Goal: Check status: Check status

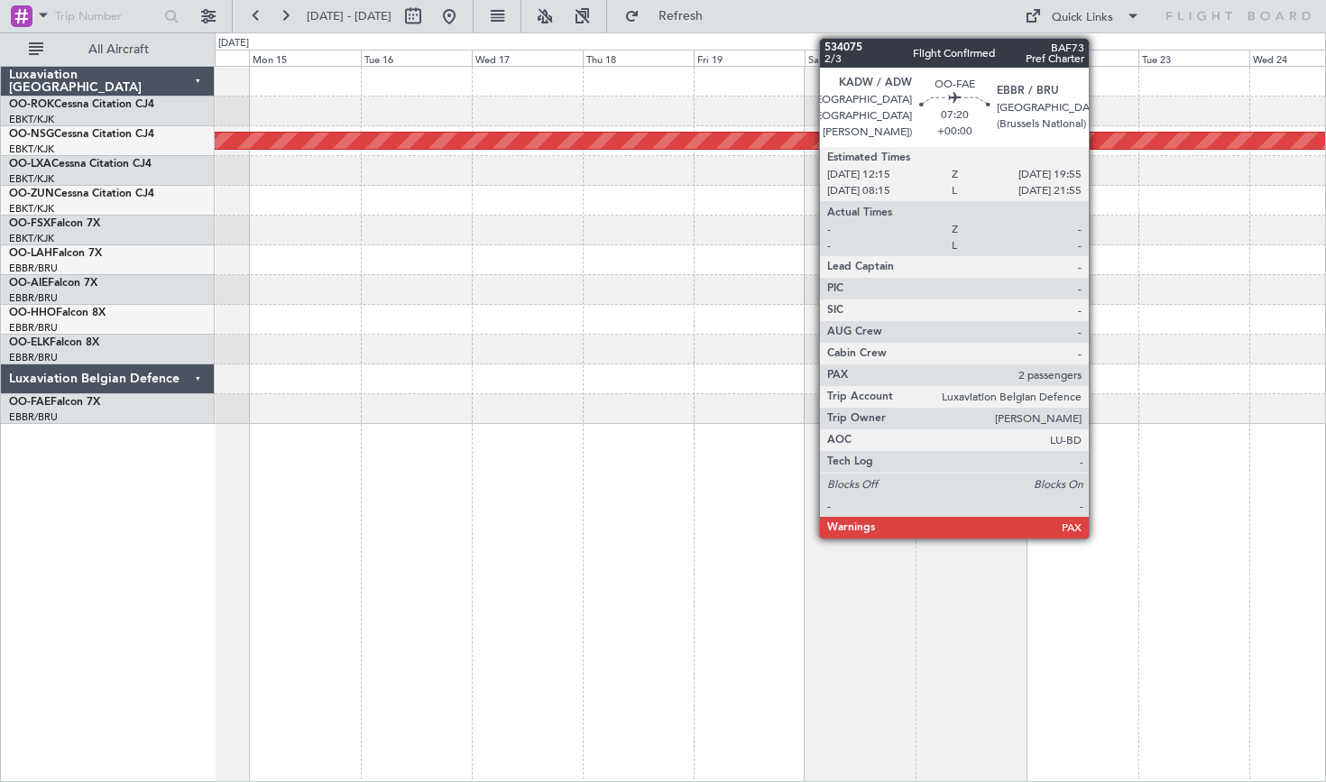
click at [913, 90] on div at bounding box center [770, 82] width 1110 height 30
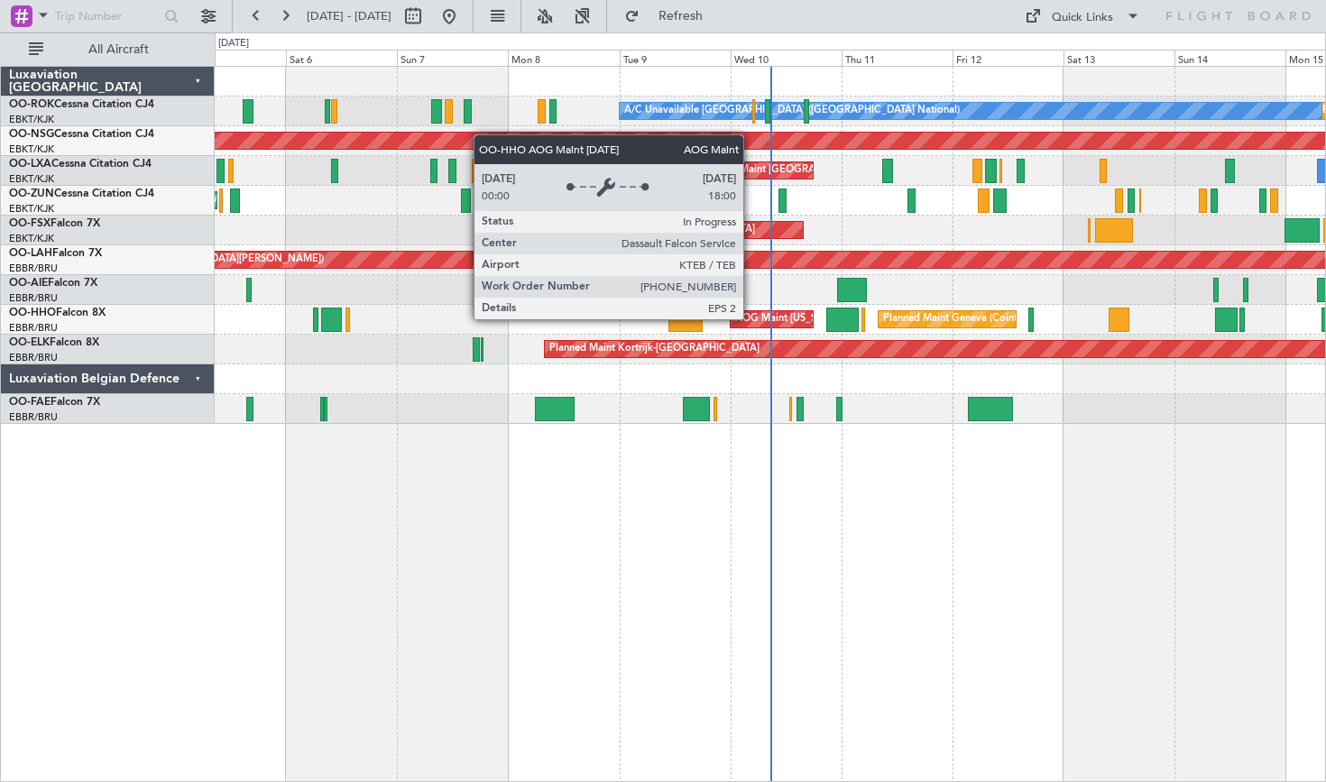
click at [751, 318] on div "AOG Maint [US_STATE] ([GEOGRAPHIC_DATA])" at bounding box center [844, 319] width 218 height 27
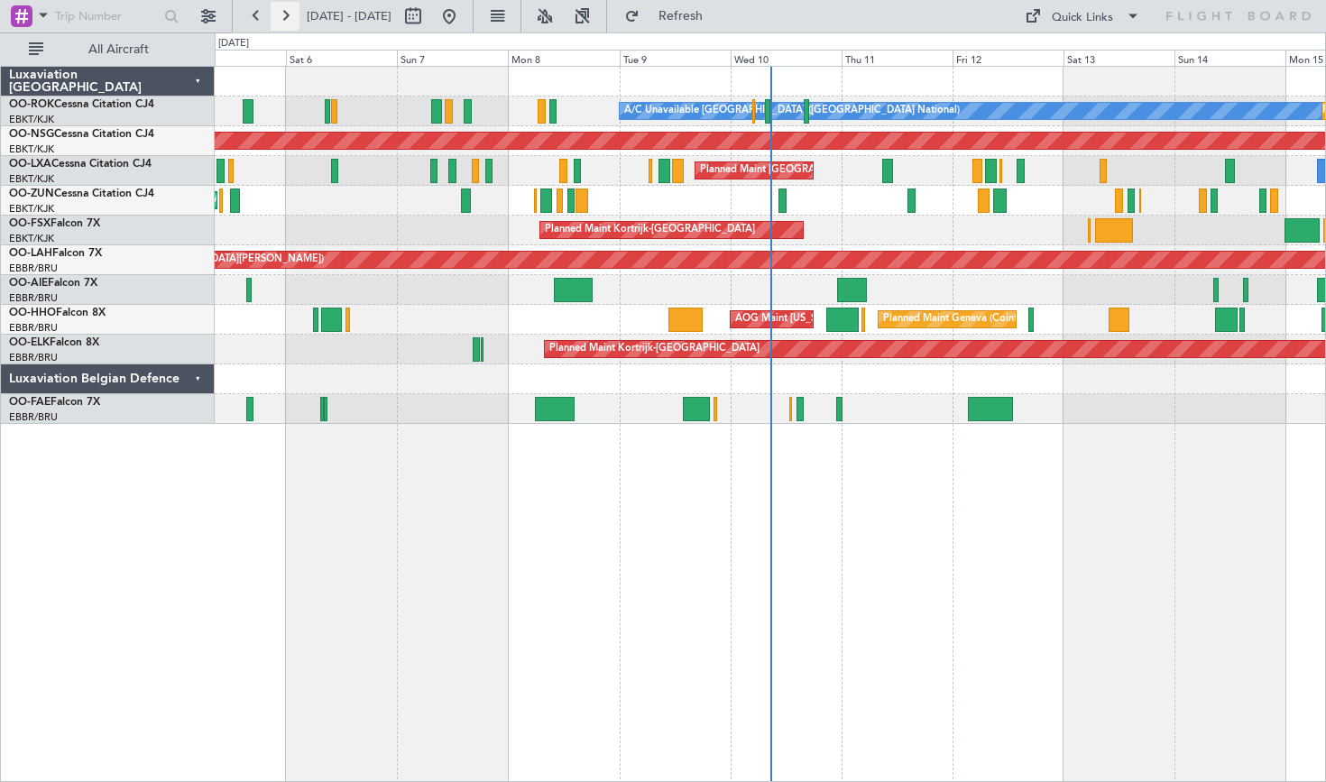
click at [290, 13] on button at bounding box center [285, 16] width 29 height 29
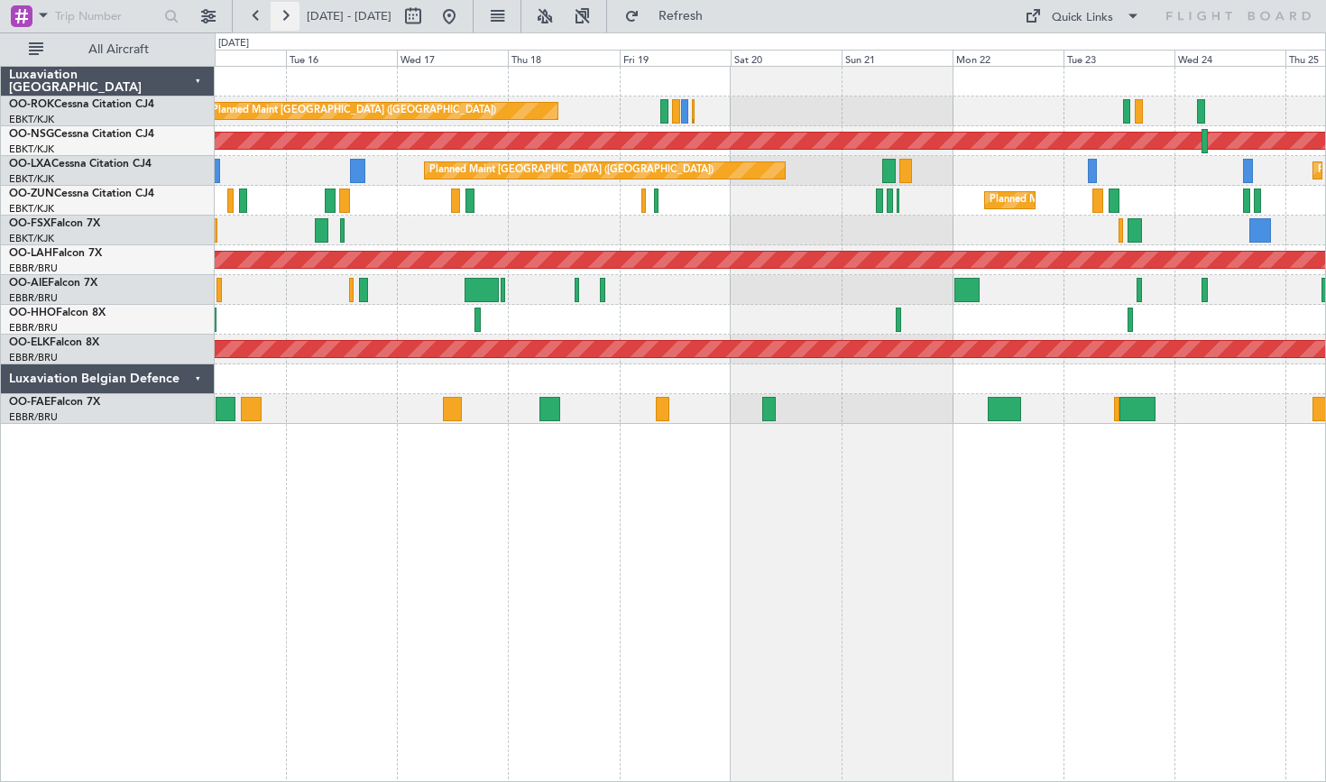
click at [283, 12] on button at bounding box center [285, 16] width 29 height 29
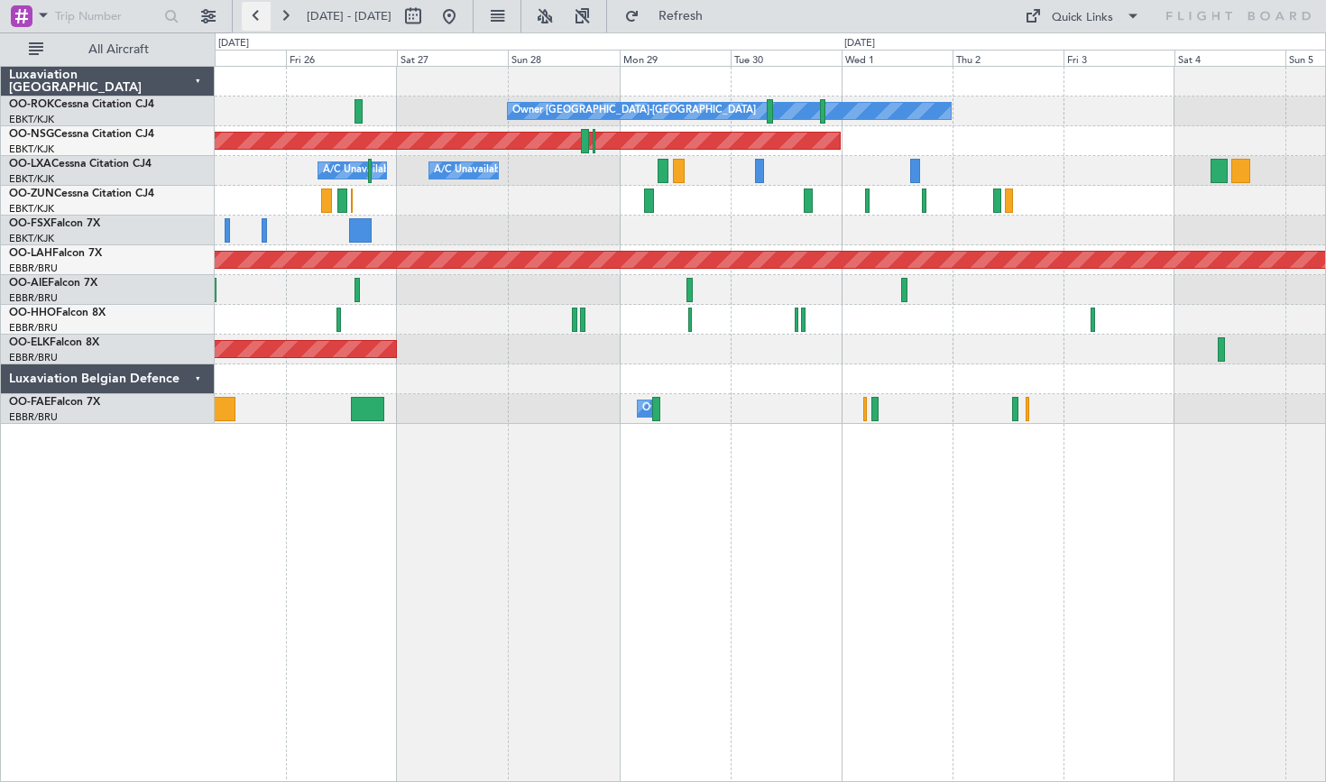
click at [258, 20] on button at bounding box center [256, 16] width 29 height 29
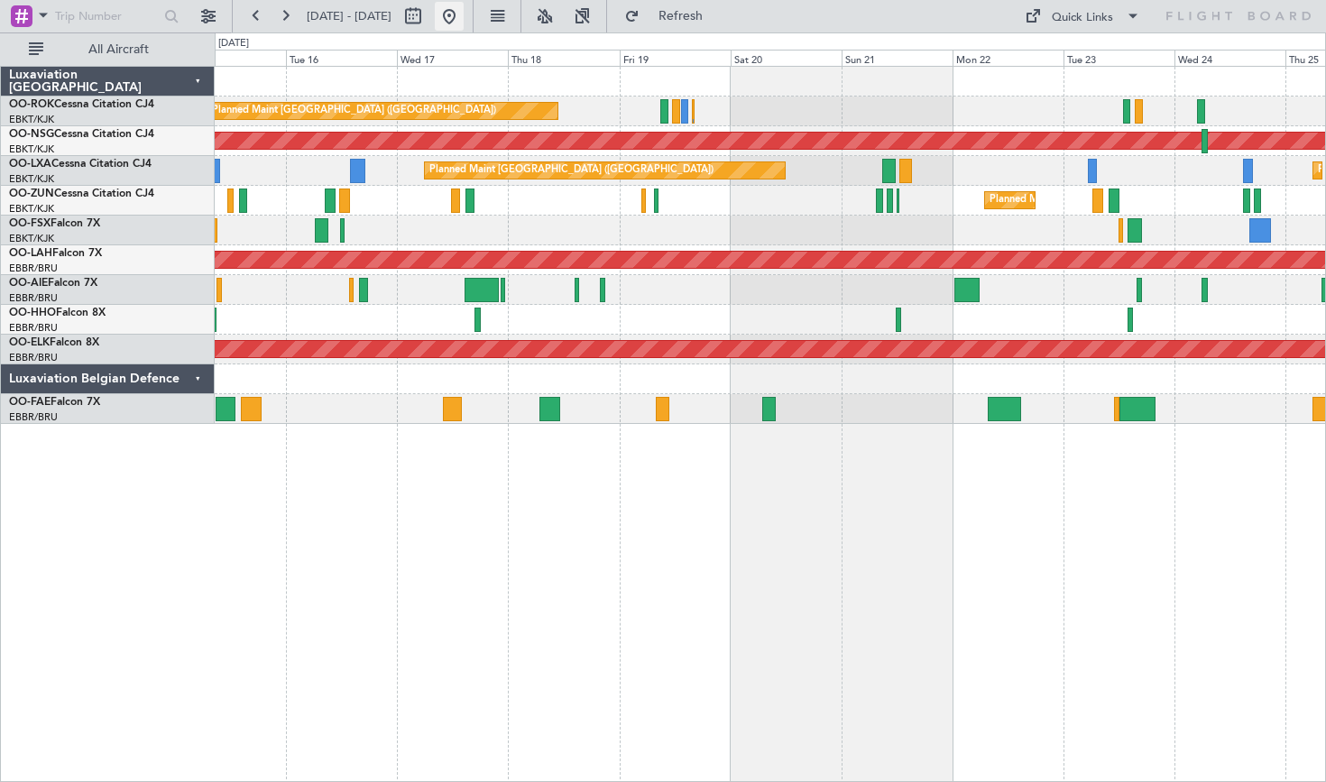
click at [464, 25] on button at bounding box center [449, 16] width 29 height 29
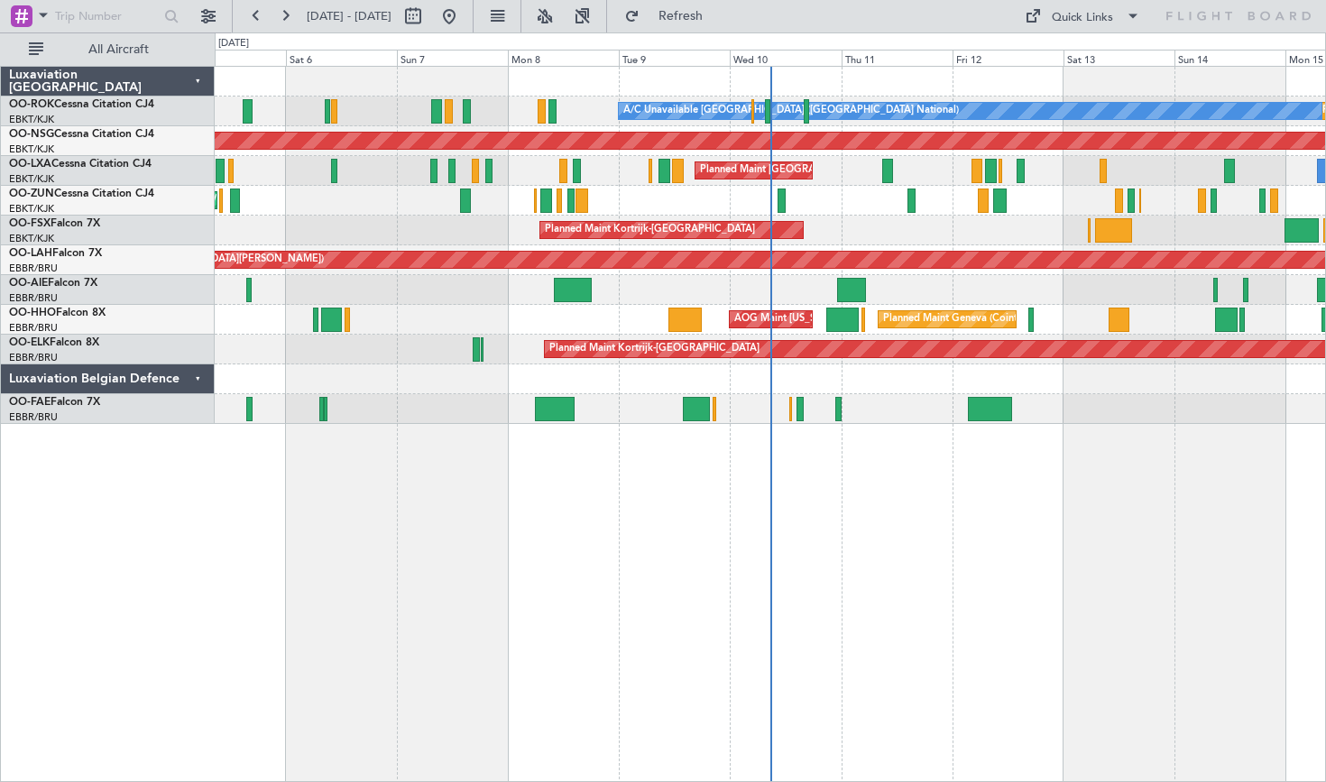
click at [318, 17] on span "05 Sep 2025 - 15 Sep 2025" at bounding box center [349, 16] width 85 height 16
click at [427, 13] on button at bounding box center [413, 16] width 29 height 29
select select "9"
select select "2025"
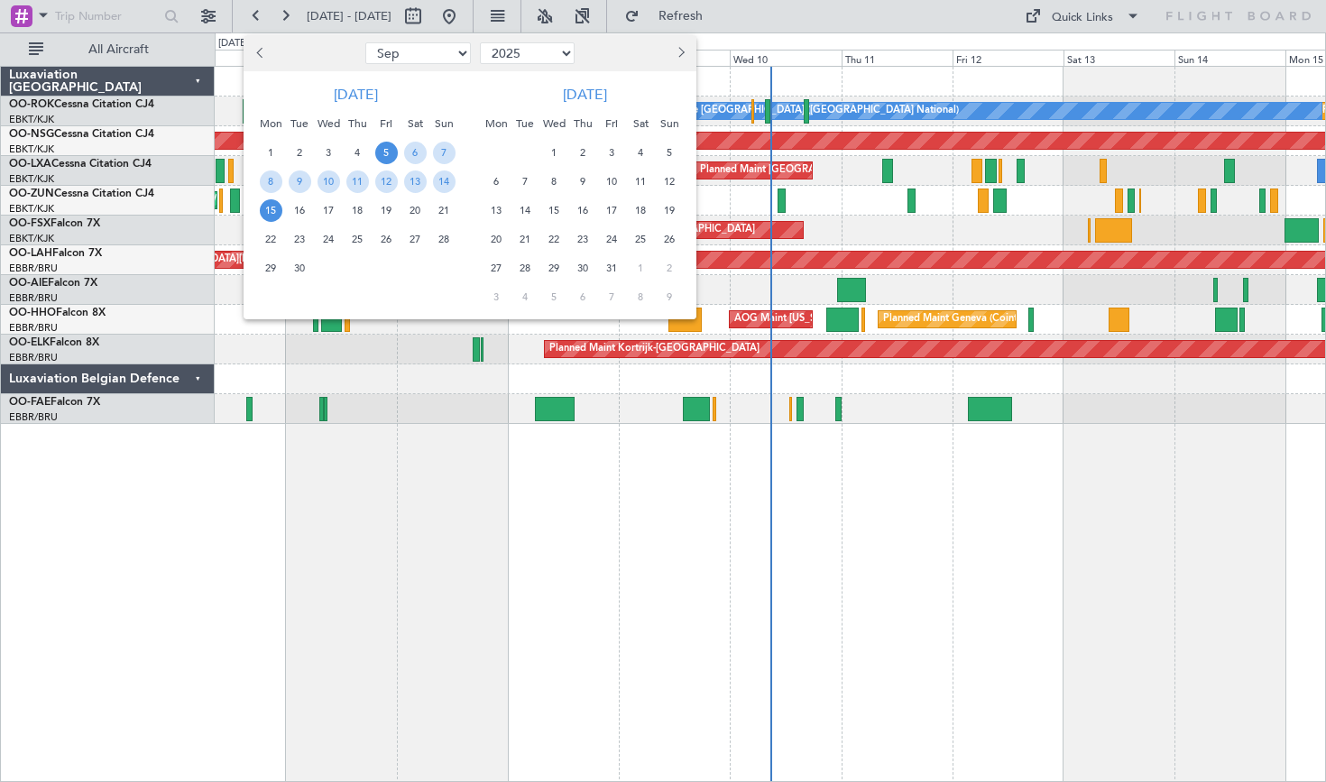
click at [254, 47] on button "Previous month" at bounding box center [261, 53] width 20 height 29
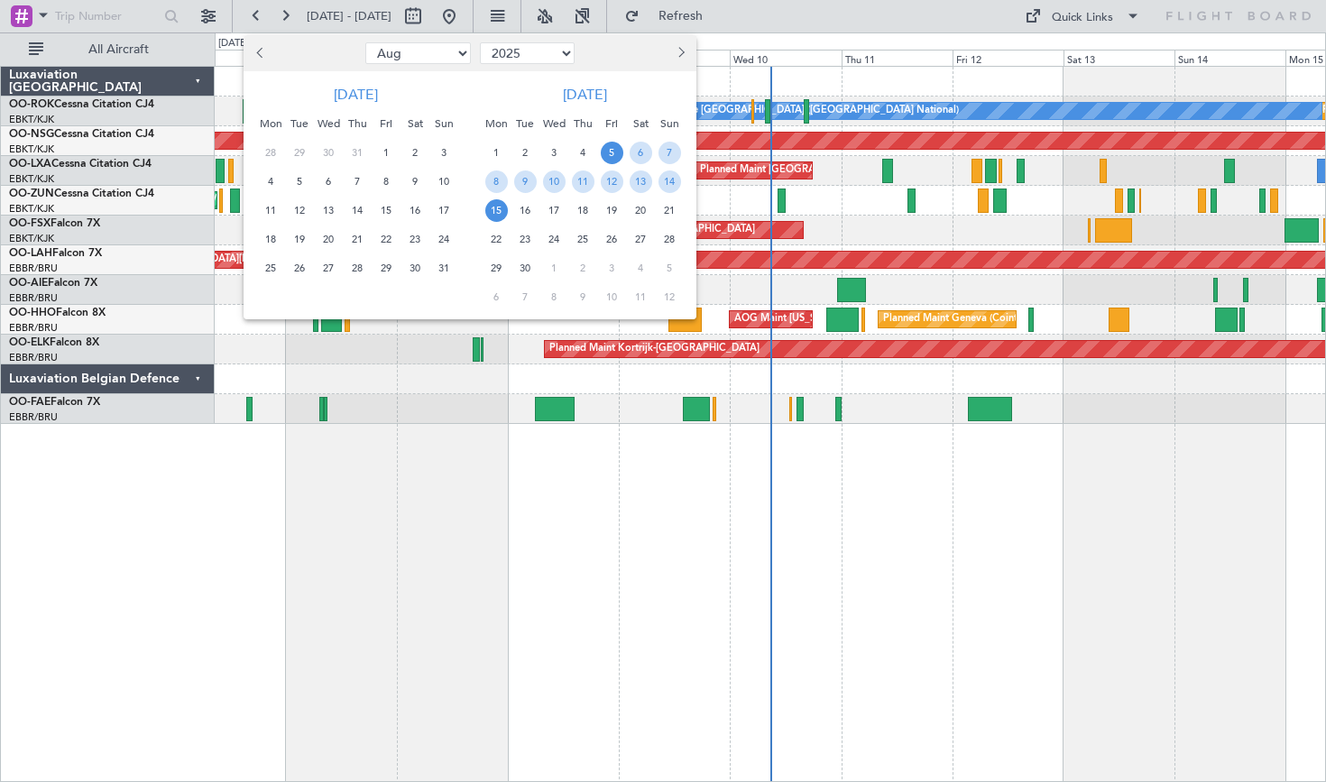
click at [254, 47] on button "Previous month" at bounding box center [261, 53] width 20 height 29
click at [256, 47] on button "Previous month" at bounding box center [261, 53] width 20 height 29
select select "5"
click at [272, 262] on span "26" at bounding box center [271, 268] width 23 height 23
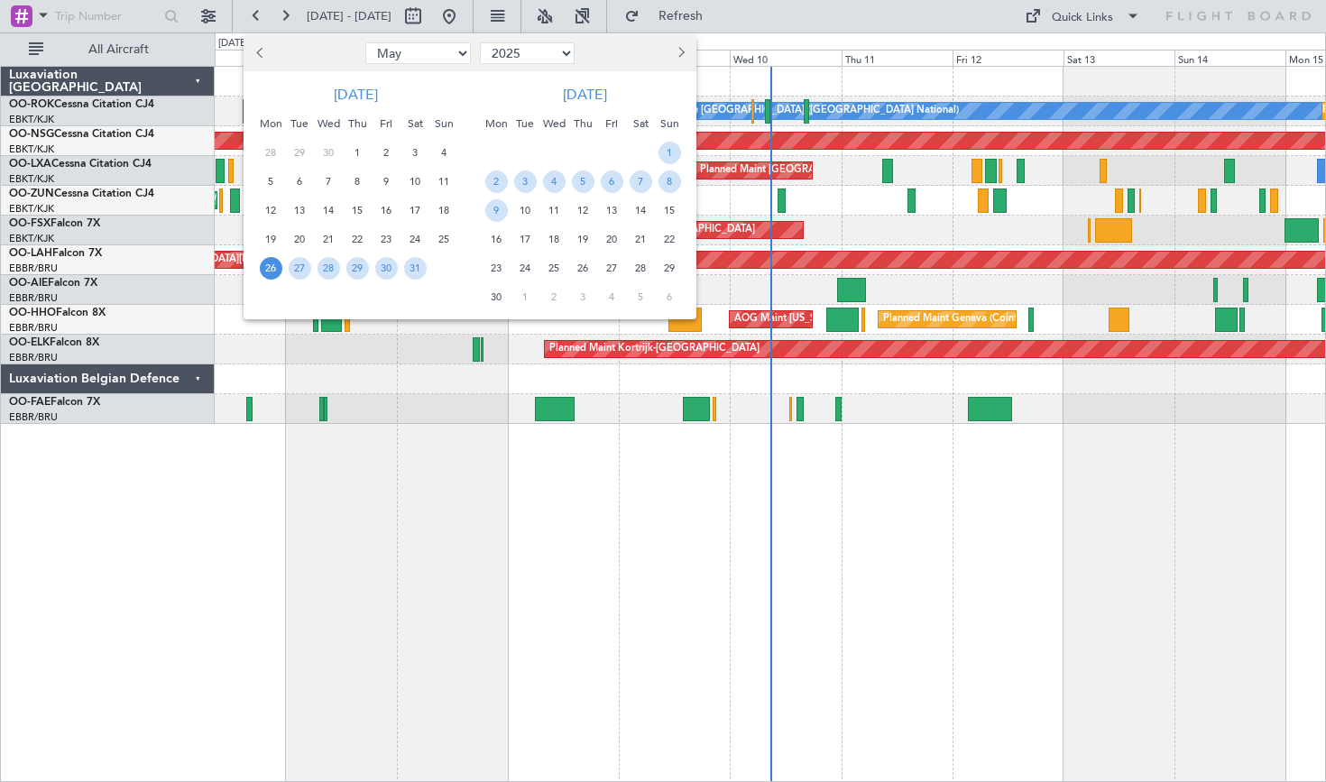
click at [272, 262] on span "26" at bounding box center [271, 268] width 23 height 23
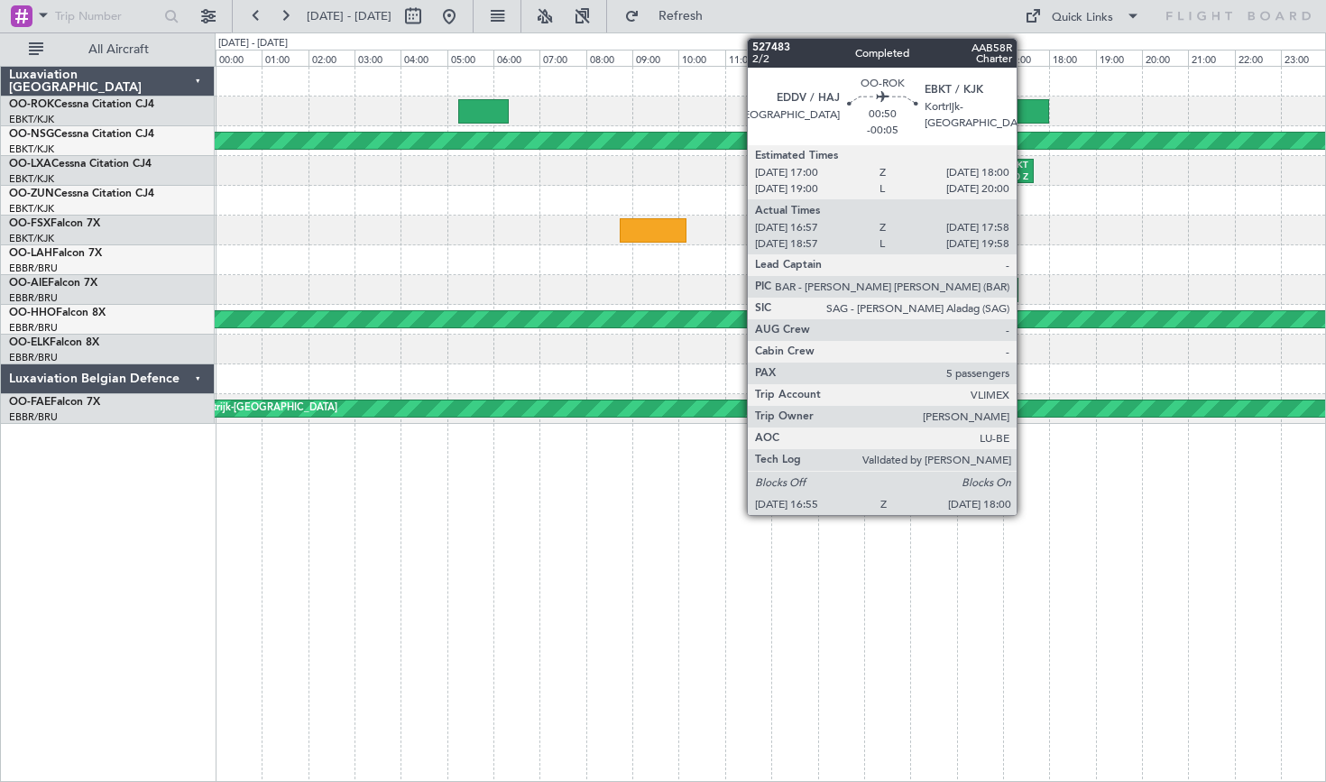
click at [1024, 109] on div at bounding box center [1023, 111] width 51 height 24
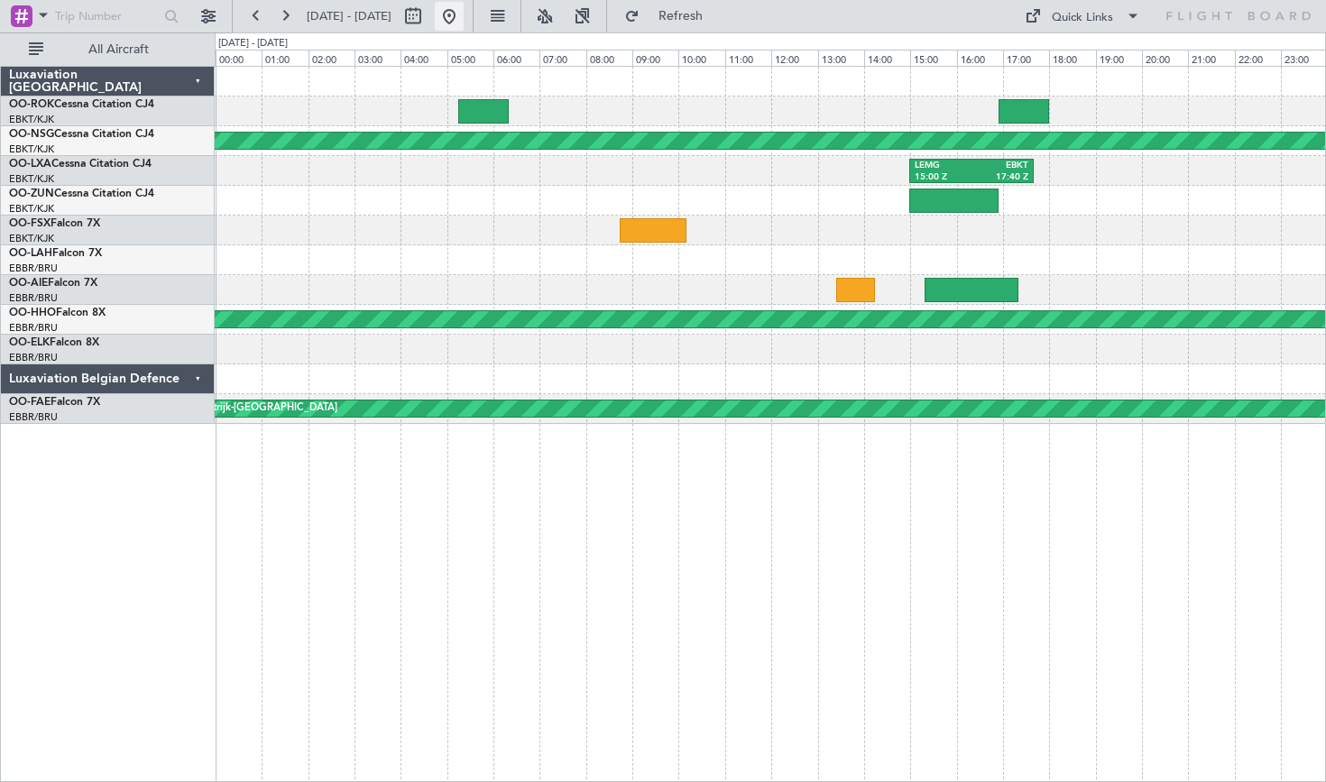
click at [464, 15] on button at bounding box center [449, 16] width 29 height 29
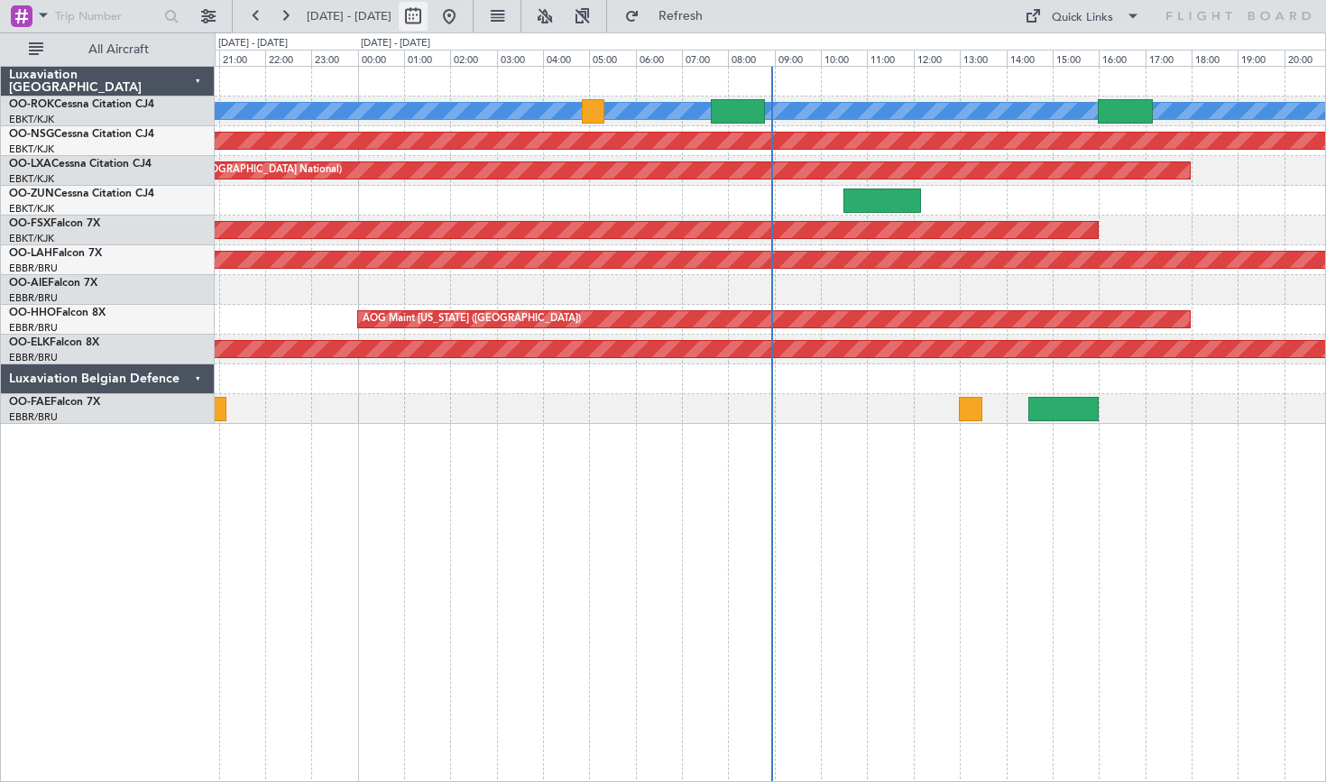
click at [427, 23] on button at bounding box center [413, 16] width 29 height 29
select select "9"
select select "2025"
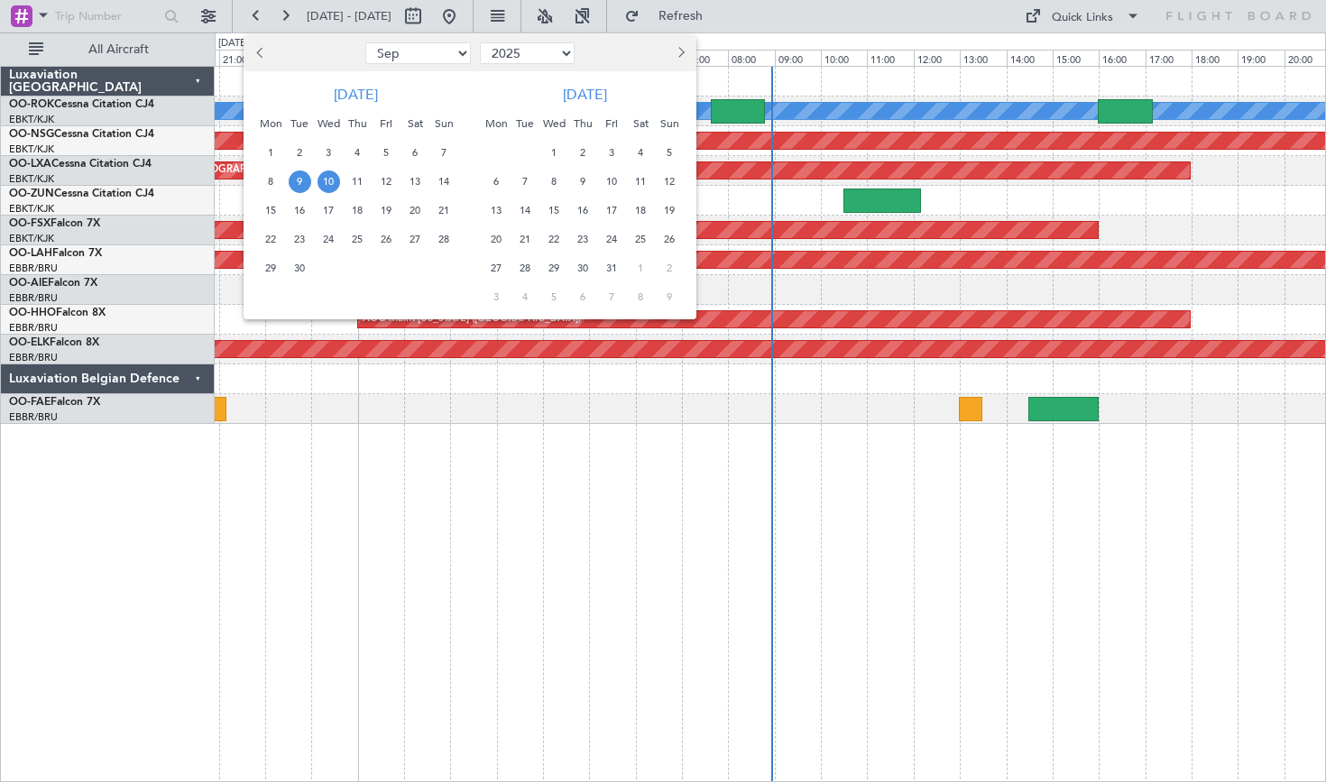
click at [296, 181] on span "9" at bounding box center [300, 181] width 23 height 23
click at [300, 240] on span "23" at bounding box center [300, 239] width 23 height 23
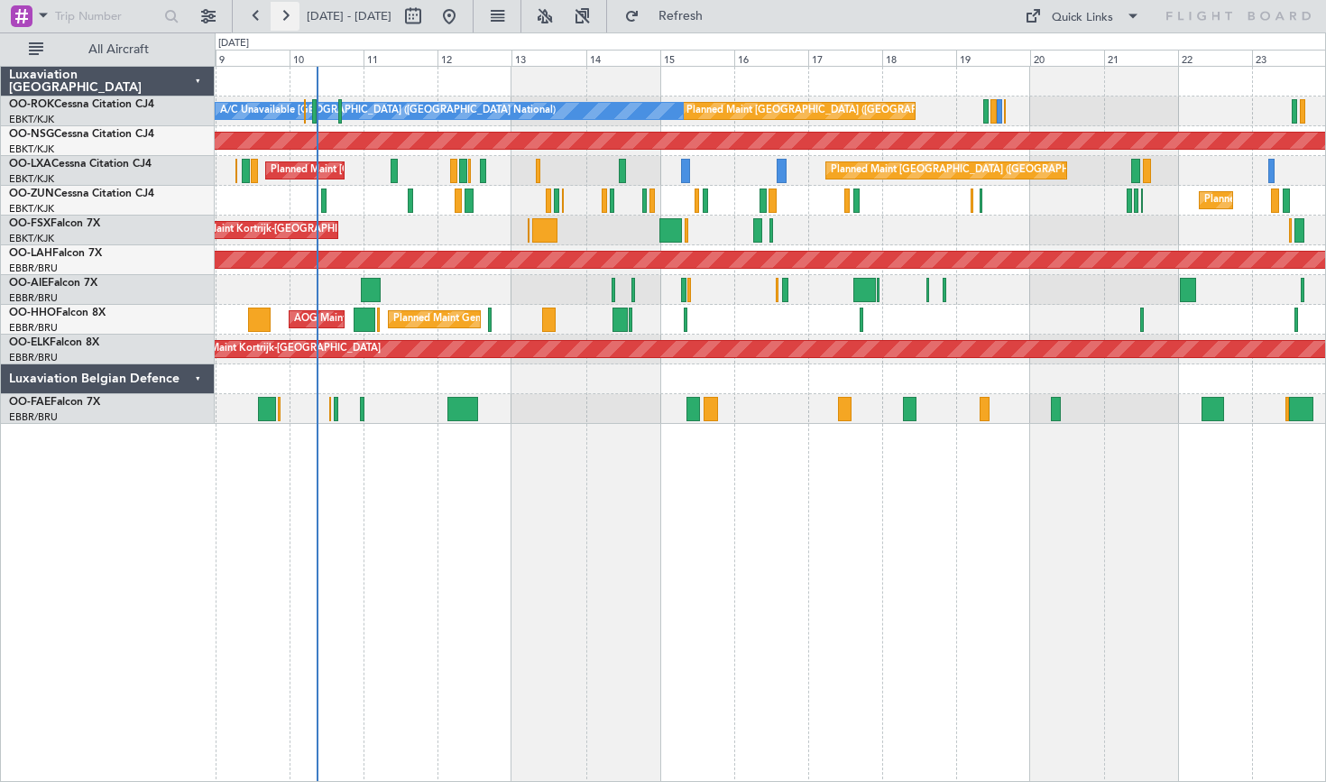
click at [283, 13] on button at bounding box center [285, 16] width 29 height 29
